Goal: Information Seeking & Learning: Check status

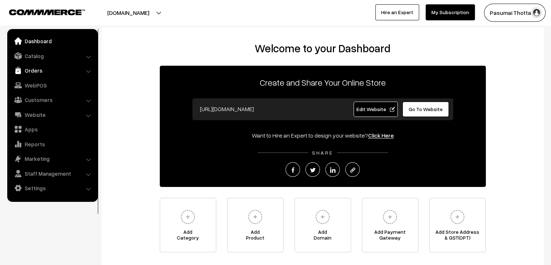
click at [40, 69] on link "Orders" at bounding box center [52, 70] width 86 height 13
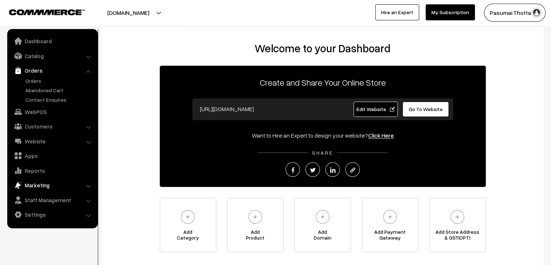
click at [40, 185] on link "Marketing" at bounding box center [52, 184] width 86 height 13
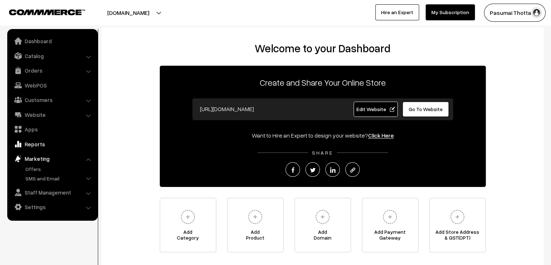
click at [36, 145] on link "Reports" at bounding box center [52, 143] width 86 height 13
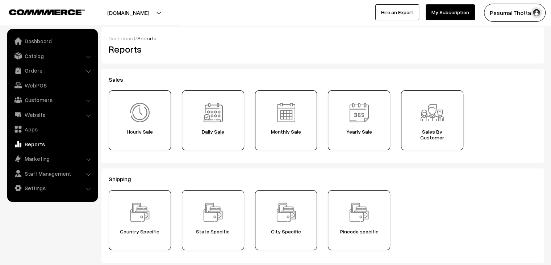
click at [210, 132] on span "Daily Sale" at bounding box center [213, 132] width 57 height 6
